Goal: Information Seeking & Learning: Learn about a topic

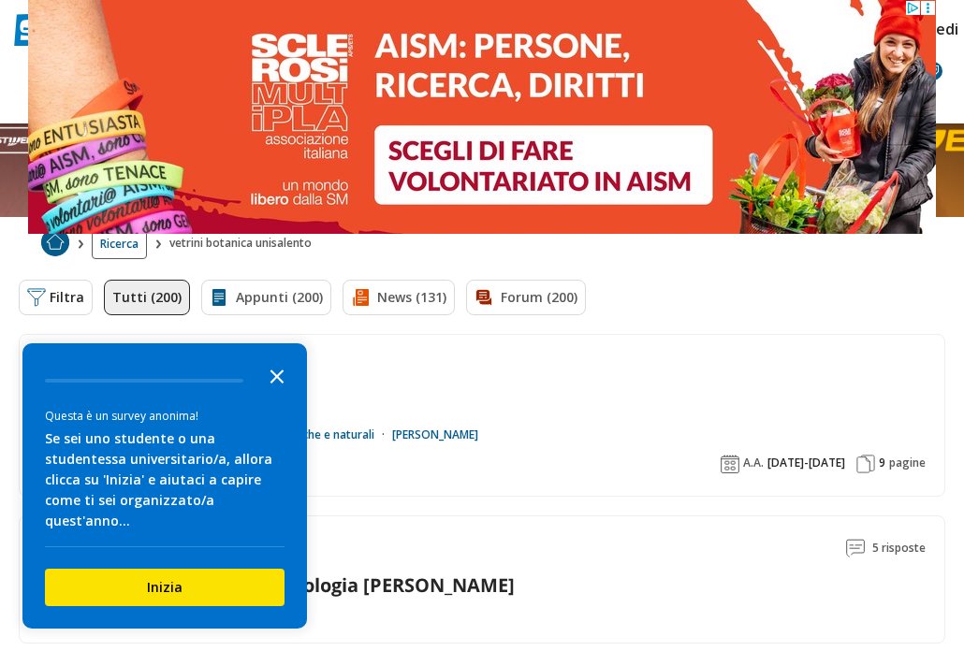
click at [287, 394] on icon "Close the survey" at bounding box center [276, 375] width 37 height 37
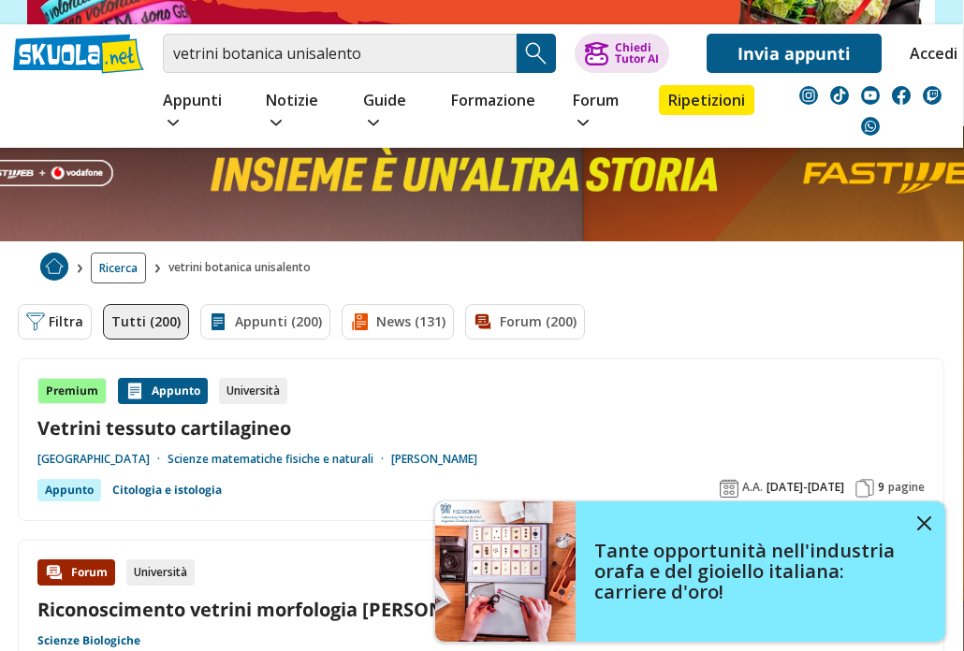
scroll to position [212, 1]
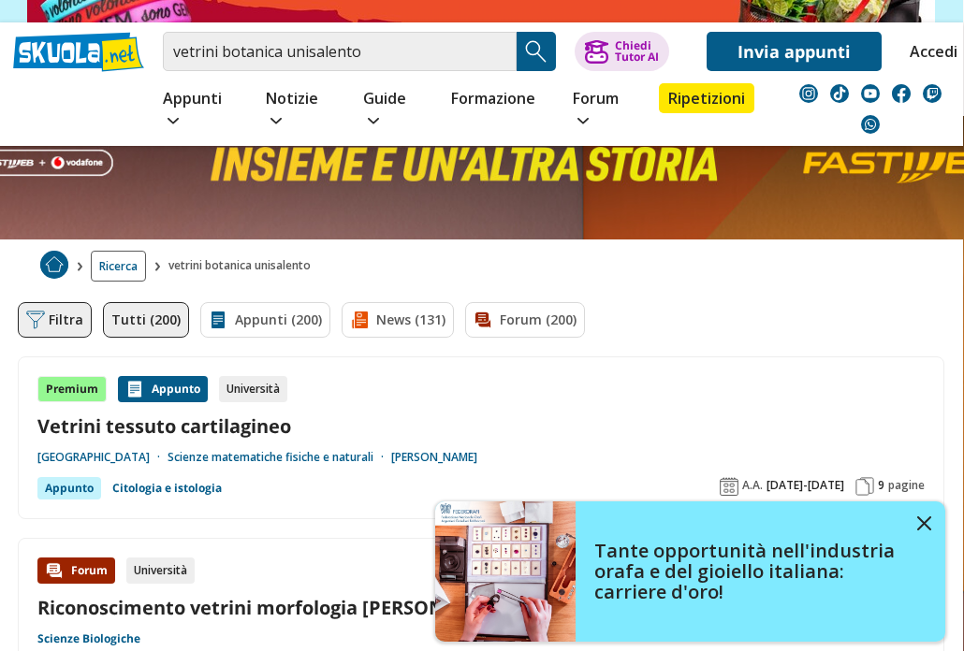
click at [58, 302] on button "Filtra 0" at bounding box center [55, 320] width 74 height 36
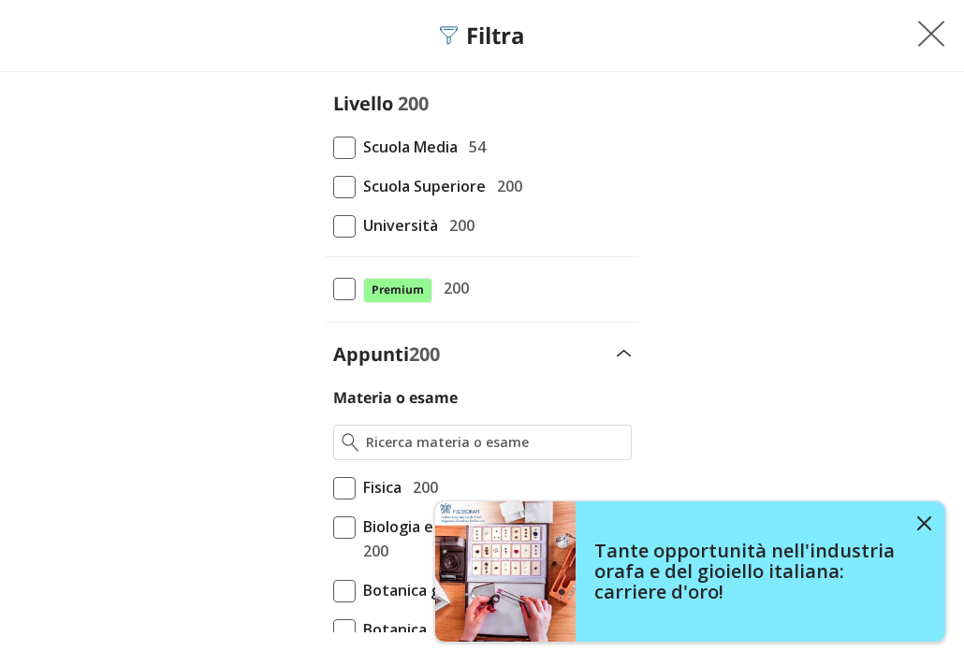
click at [340, 233] on span at bounding box center [344, 226] width 22 height 22
click at [333, 226] on input "Università 200" at bounding box center [333, 226] width 0 height 0
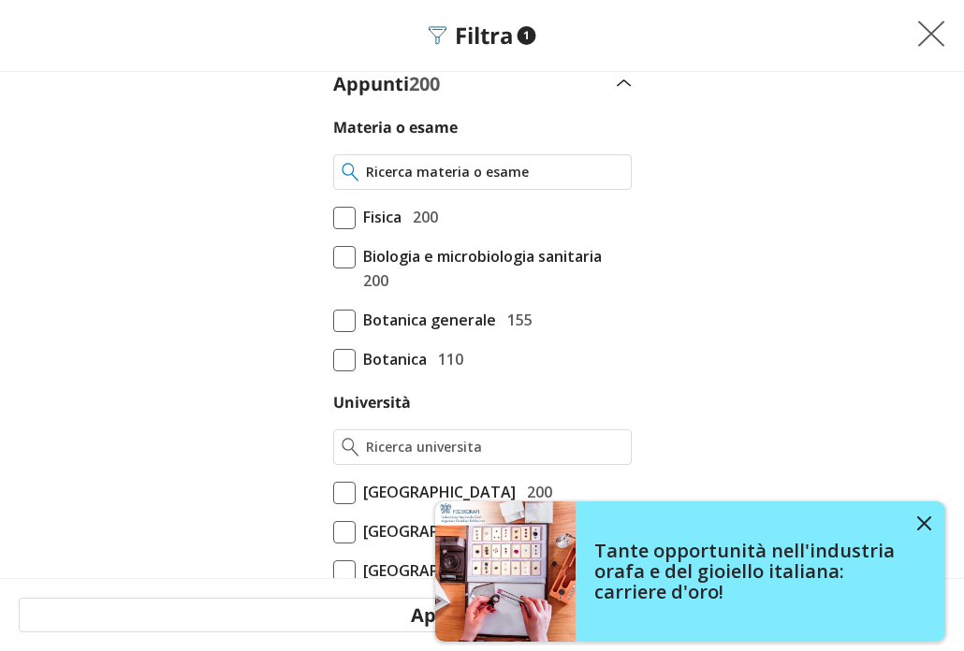
scroll to position [283, 0]
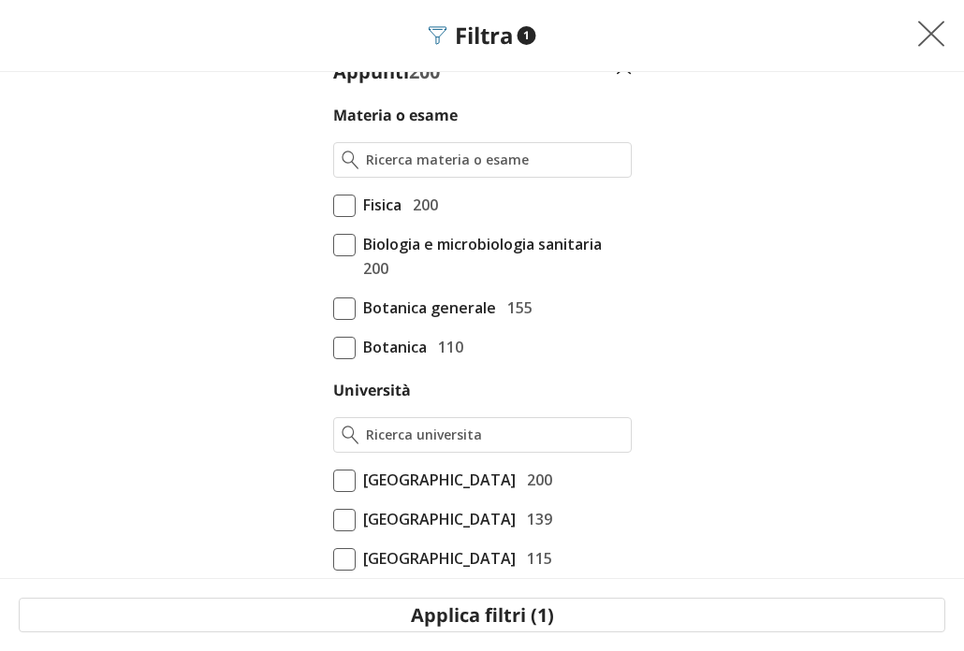
click at [342, 312] on span at bounding box center [344, 309] width 22 height 22
click at [333, 591] on input "Botanica generale 155" at bounding box center [333, 591] width 0 height 0
click at [335, 350] on span at bounding box center [344, 348] width 22 height 22
click at [333, 630] on input "Botanica 110" at bounding box center [333, 630] width 0 height 0
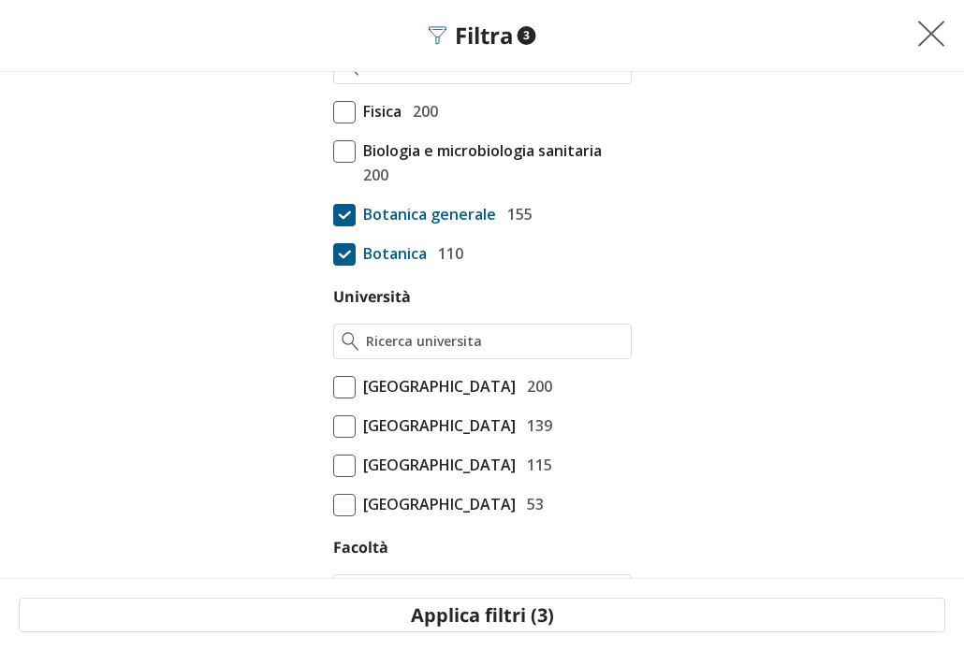
scroll to position [377, 0]
click at [339, 386] on span at bounding box center [344, 386] width 22 height 22
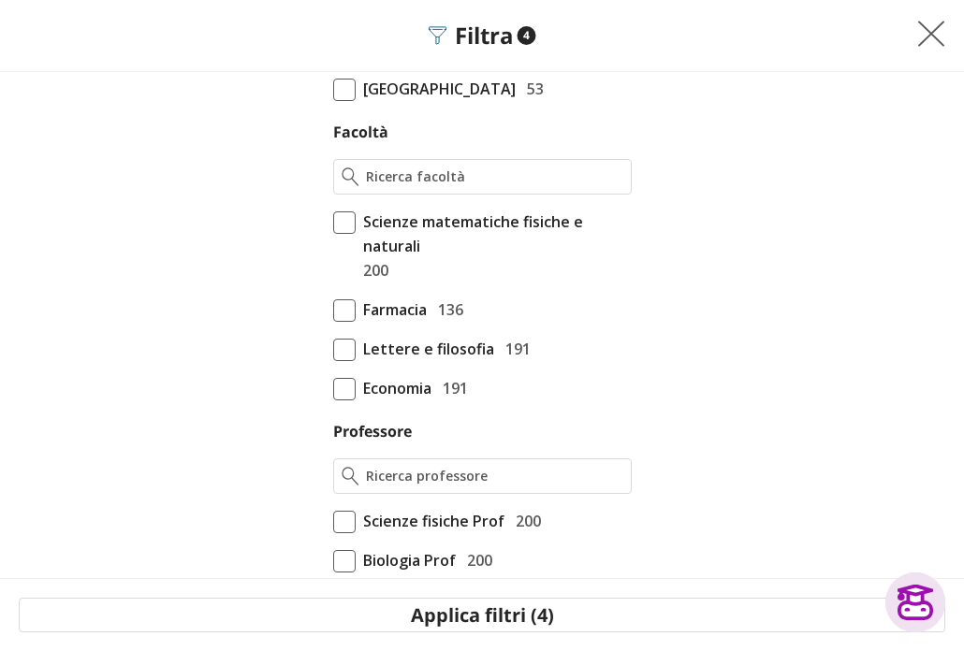
scroll to position [798, 0]
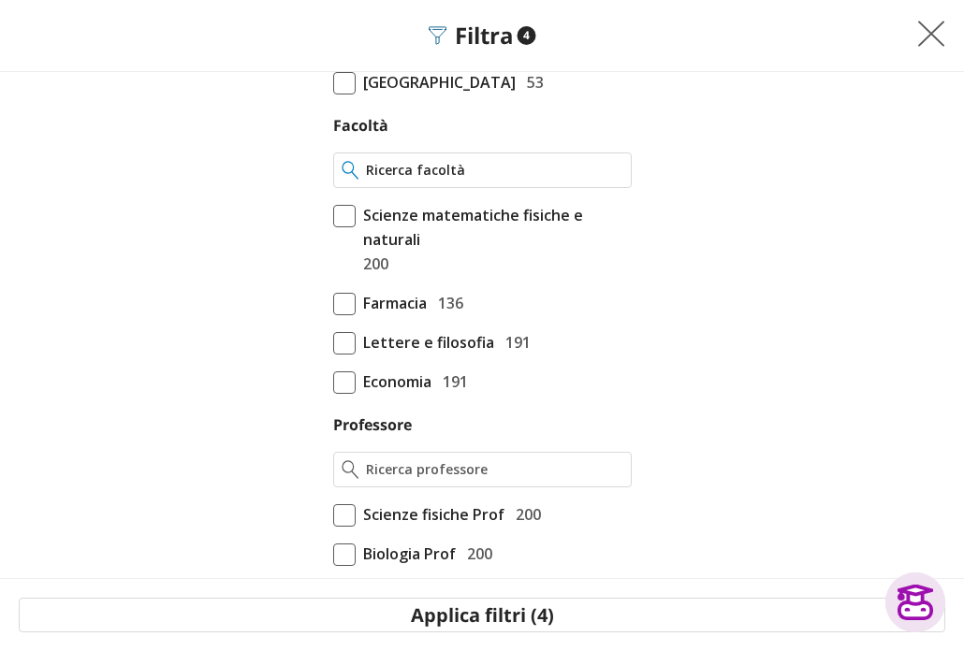
click at [421, 176] on input "Facoltà" at bounding box center [494, 170] width 256 height 19
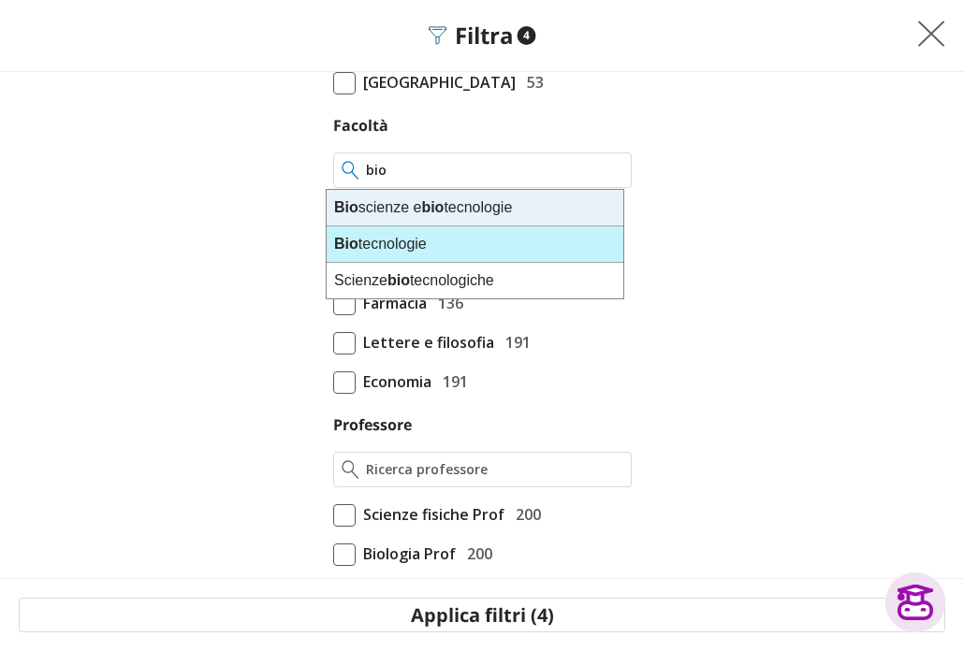
click at [402, 252] on div "Bio tecnologie" at bounding box center [475, 244] width 297 height 36
type input "Biotecnologie"
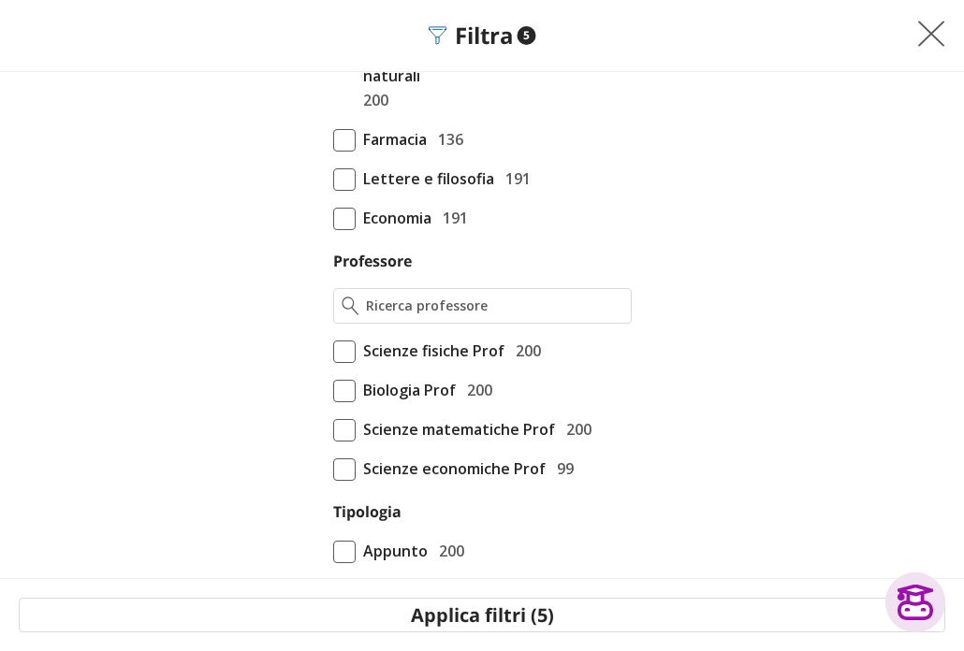
scroll to position [984, 0]
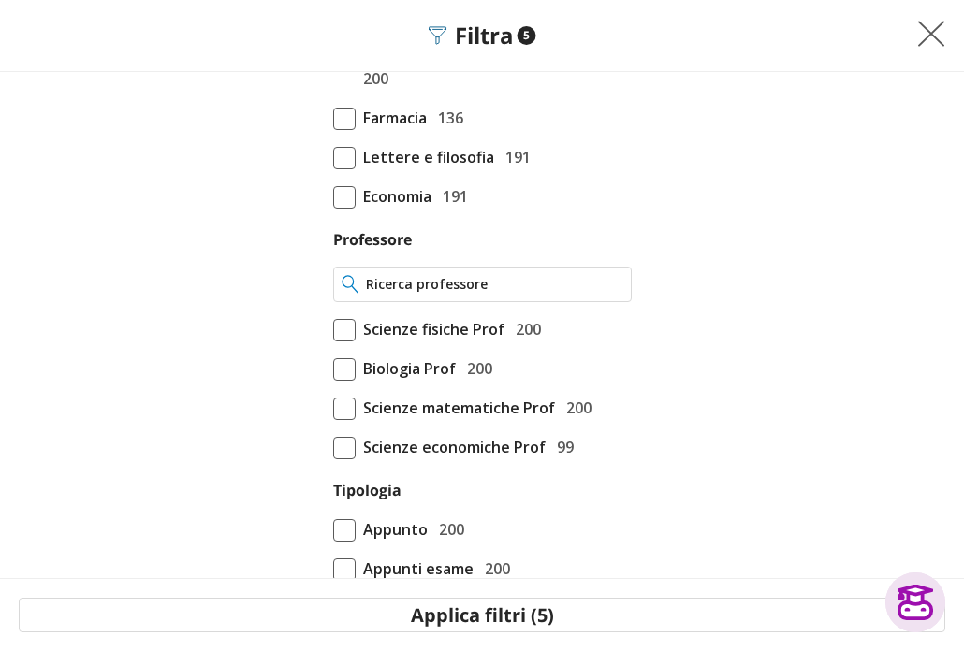
click at [432, 288] on input "Professore" at bounding box center [494, 284] width 256 height 19
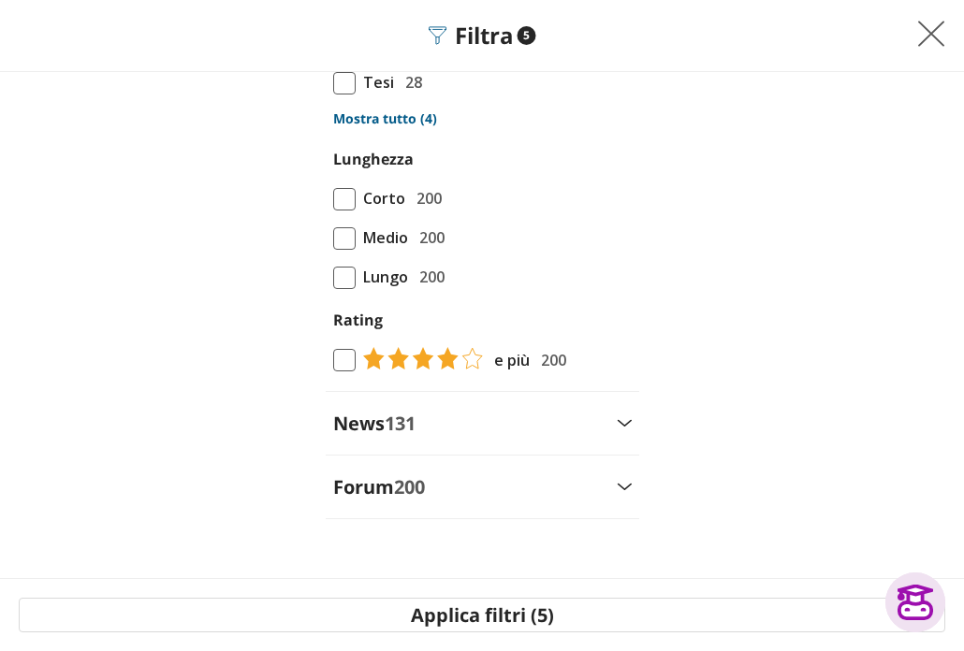
scroll to position [1590, 0]
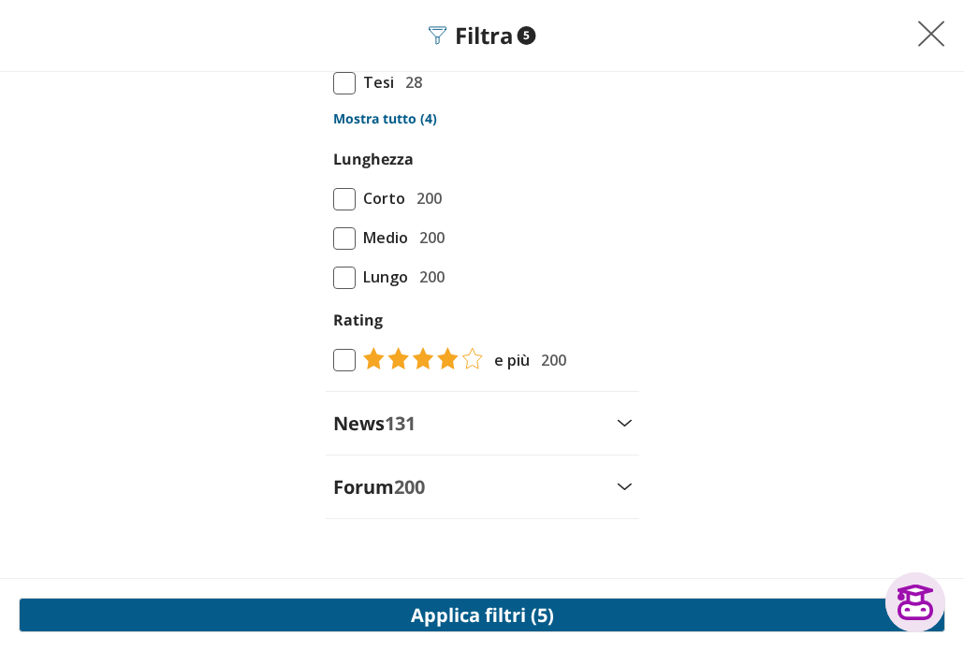
click at [651, 614] on button "Applica filtri (5)" at bounding box center [482, 615] width 927 height 35
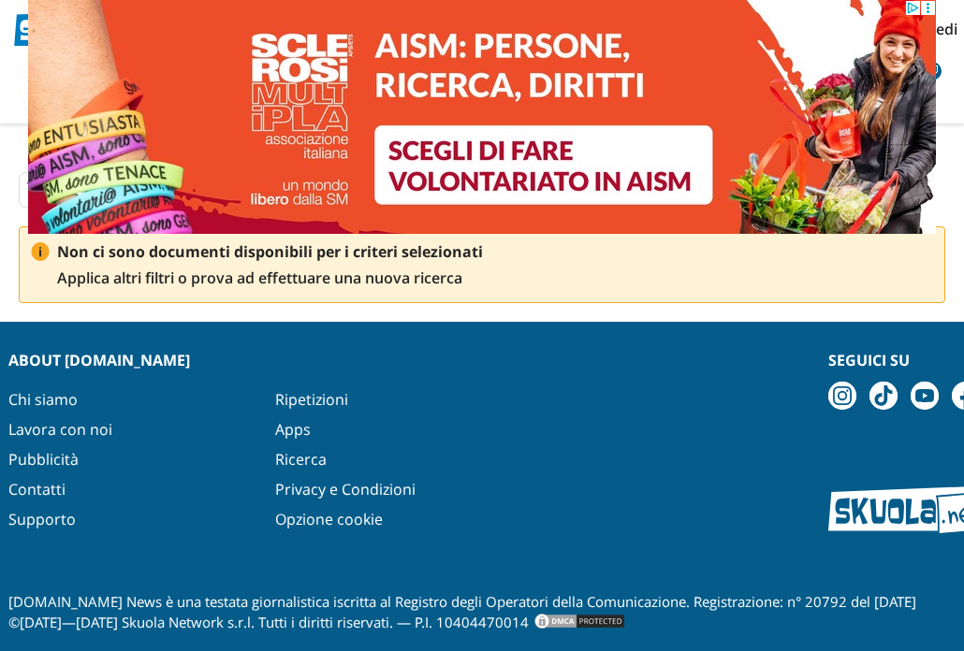
scroll to position [107, 0]
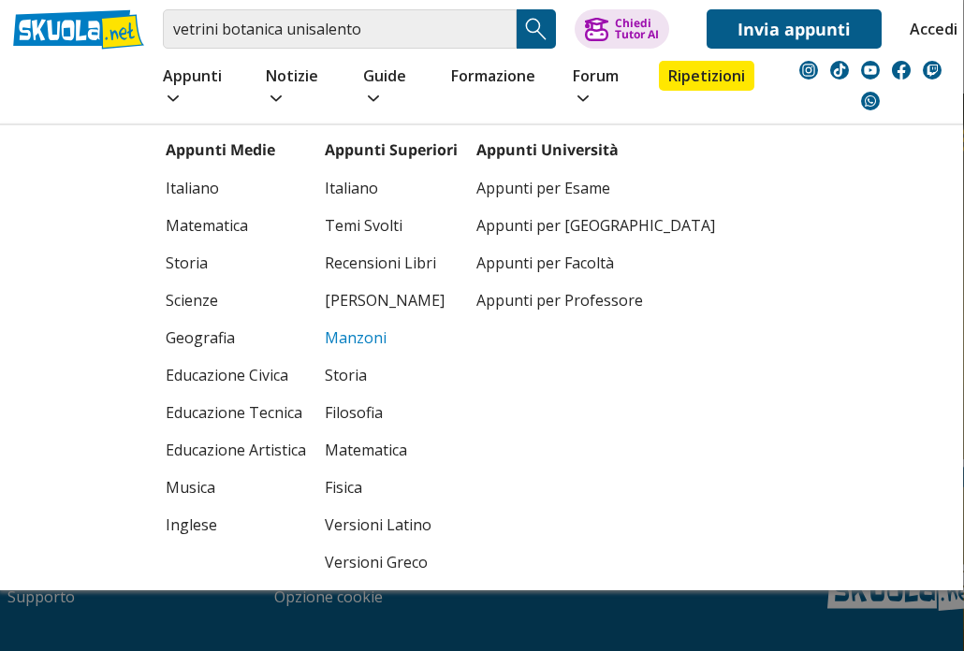
scroll to position [270, 0]
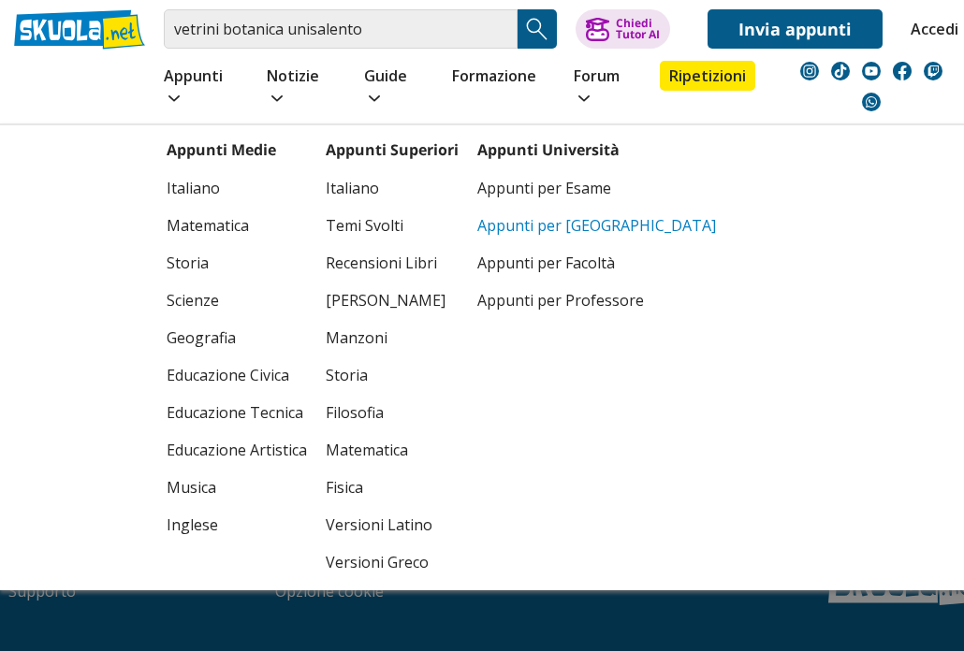
click at [537, 207] on link "Appunti per [GEOGRAPHIC_DATA]" at bounding box center [596, 225] width 239 height 37
